Goal: Information Seeking & Learning: Learn about a topic

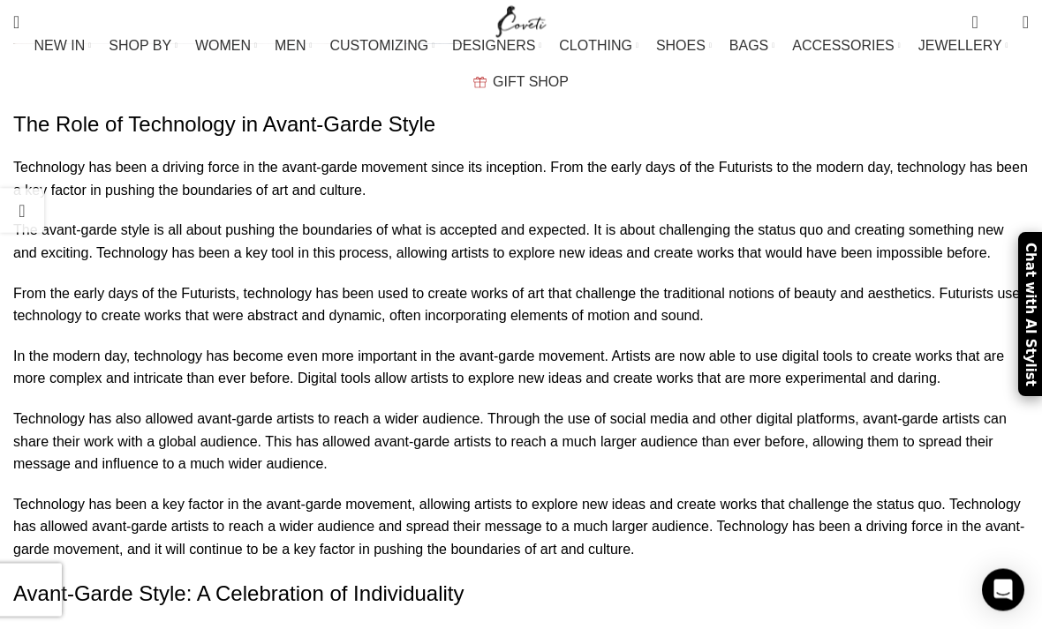
scroll to position [12381, 0]
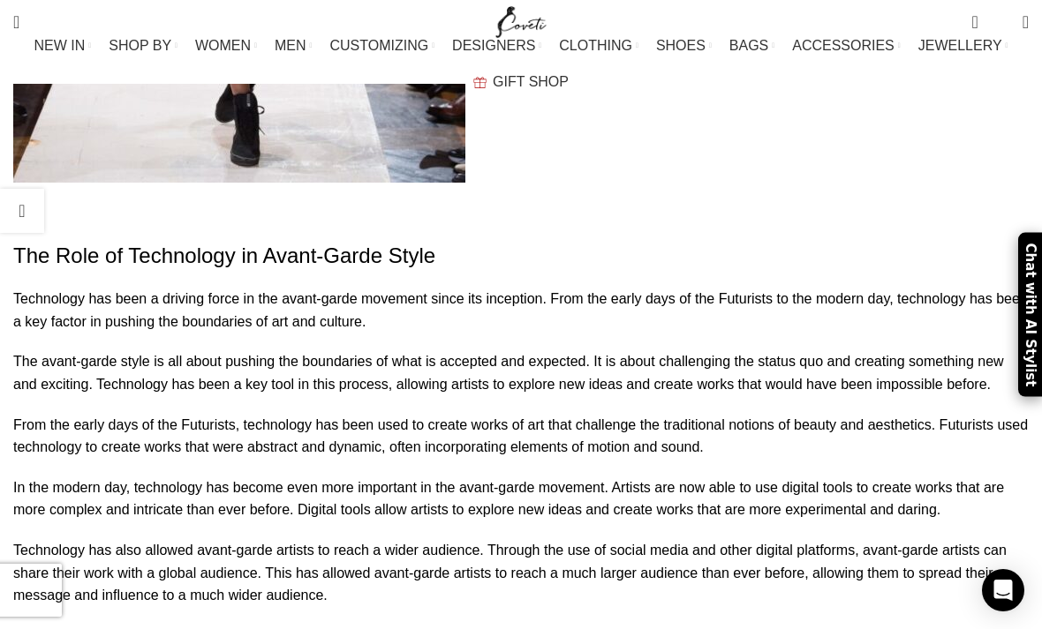
scroll to position [12242, 0]
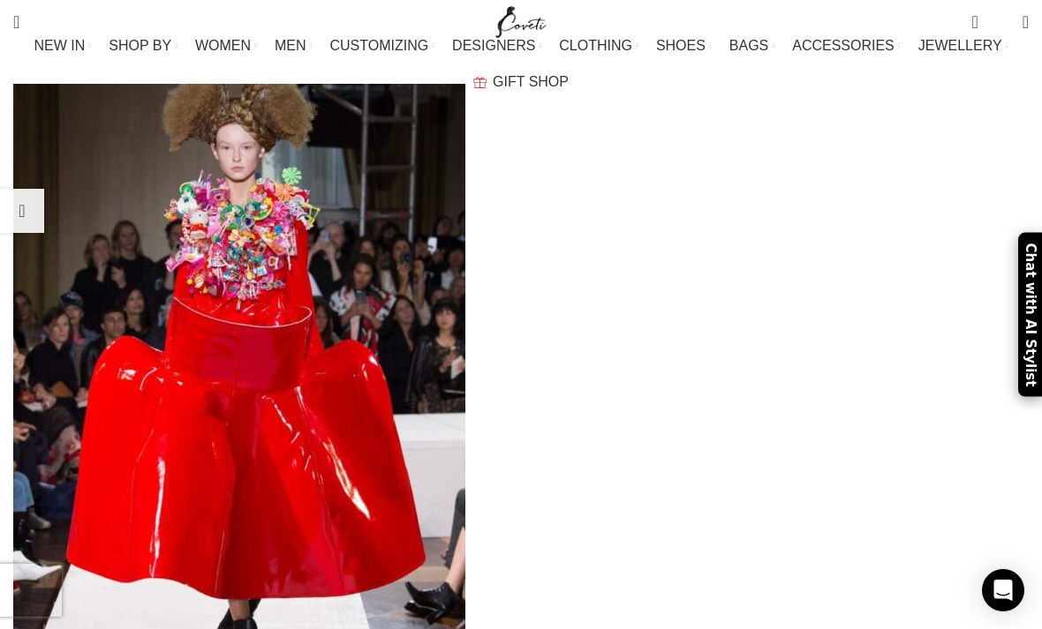
scroll to position [11711, 0]
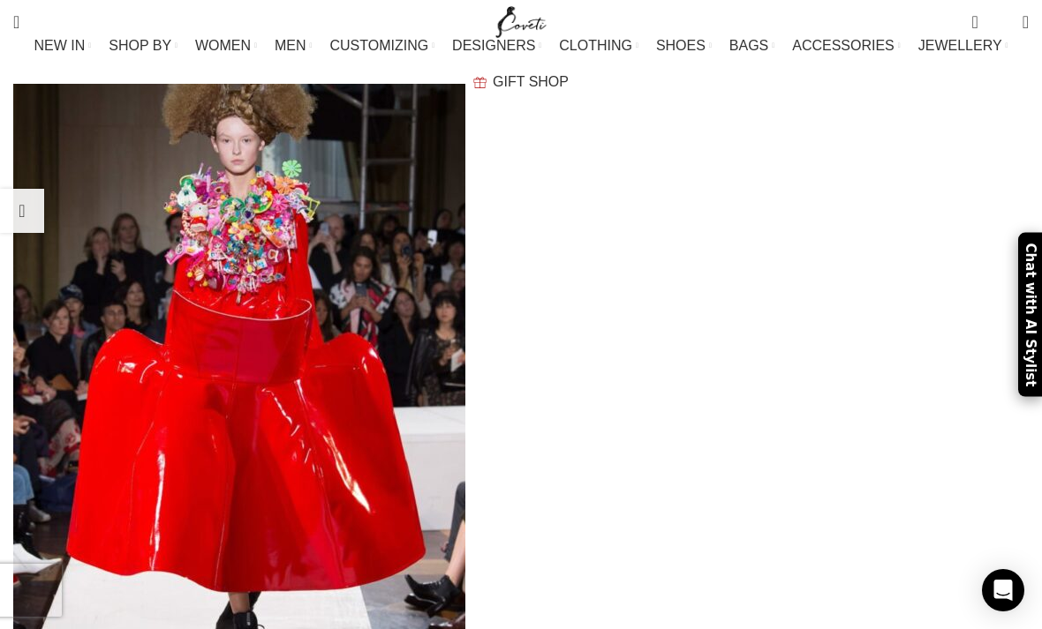
scroll to position [11735, 0]
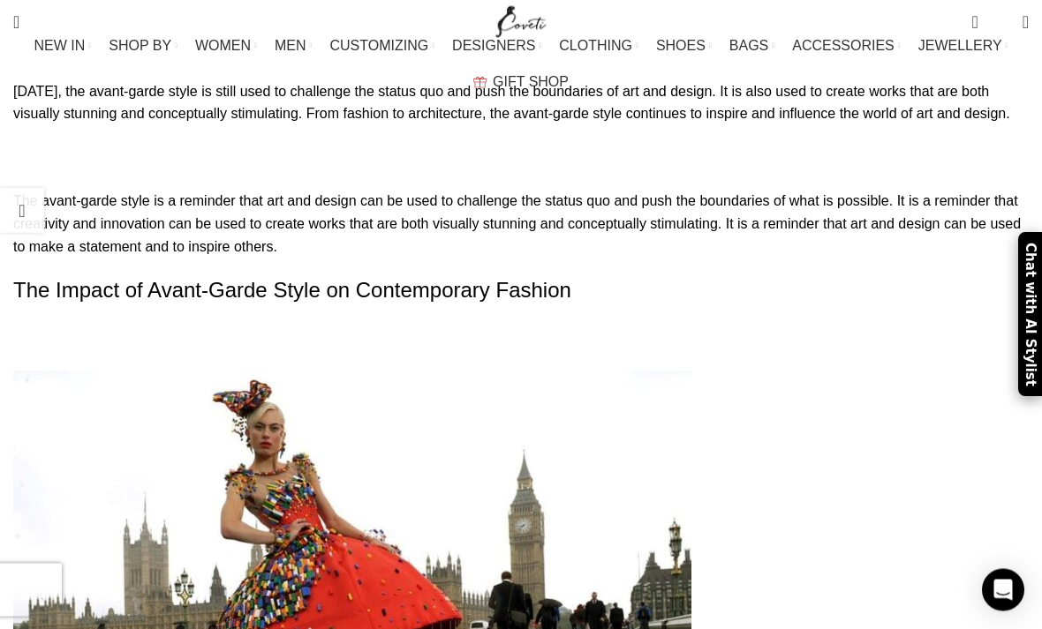
scroll to position [8702, 0]
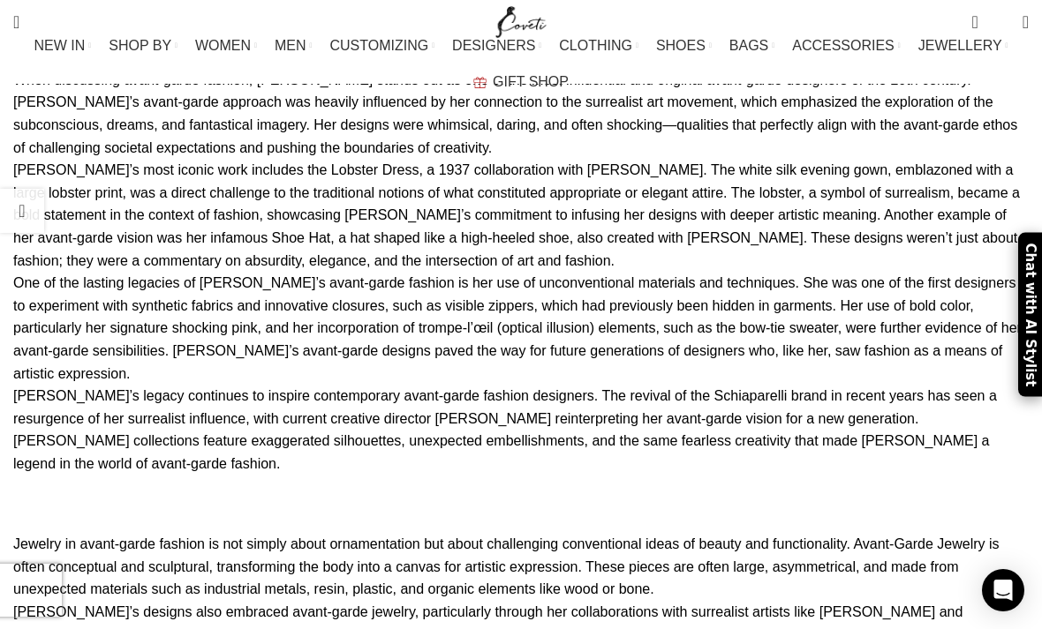
scroll to position [5654, 0]
